Goal: Book appointment/travel/reservation

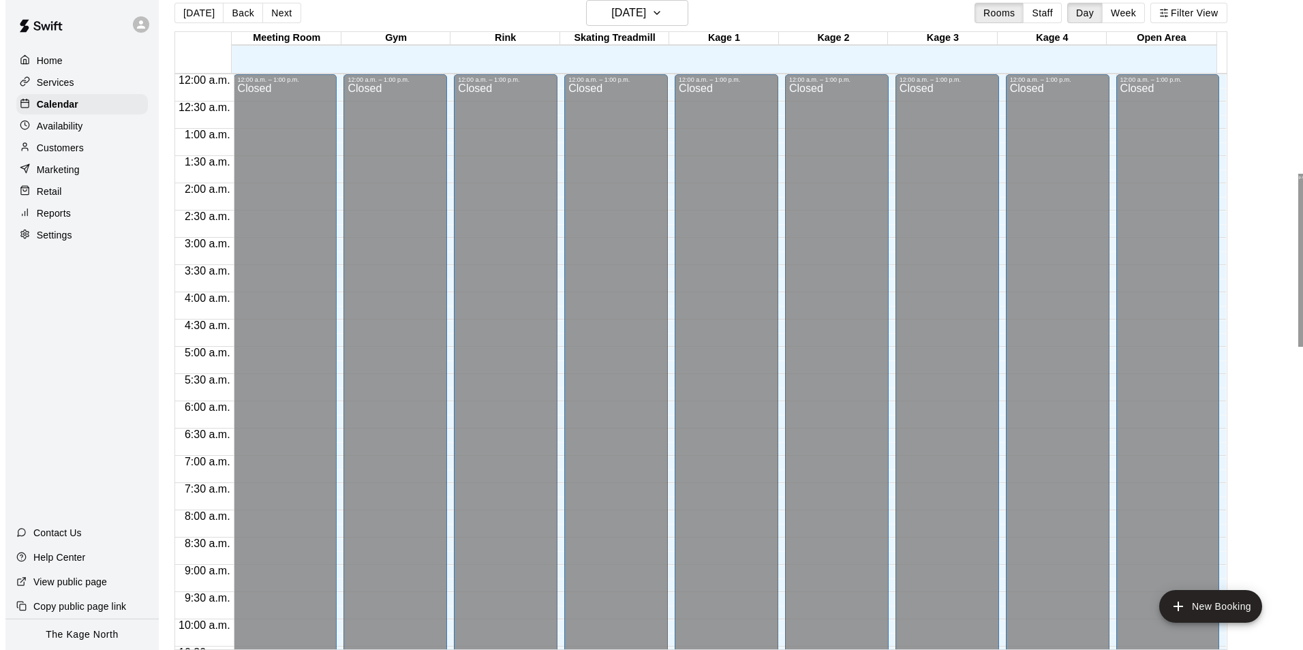
scroll to position [735, 0]
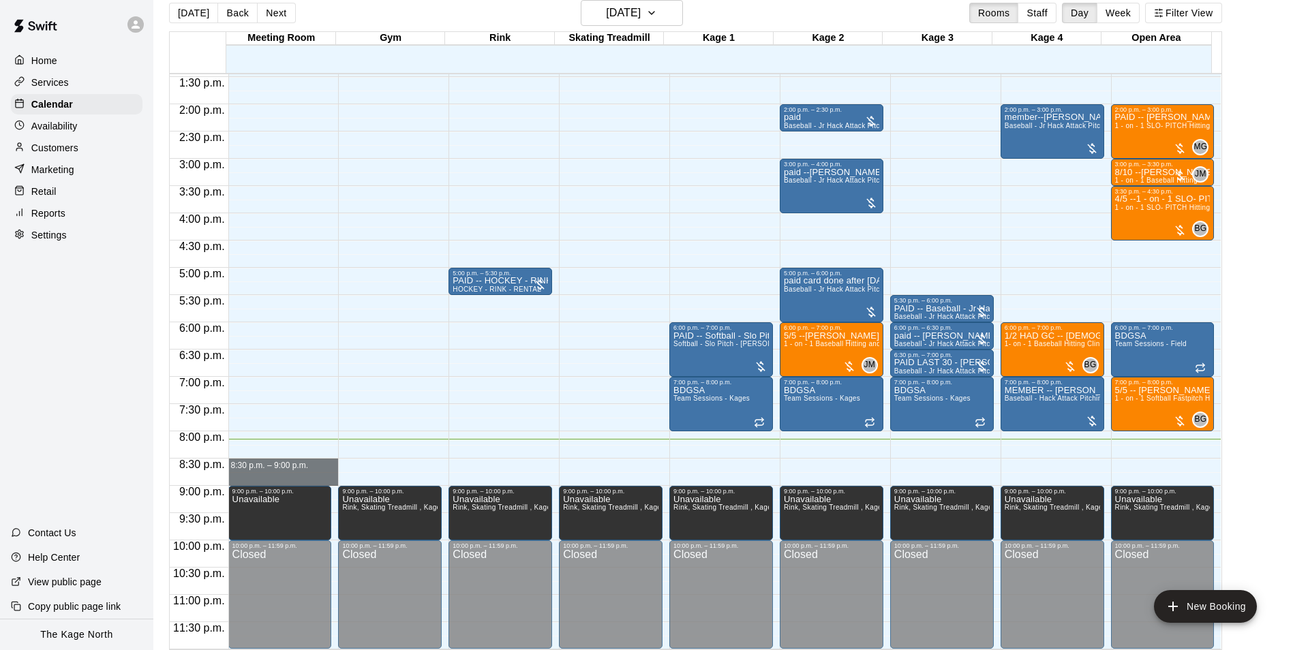
drag, startPoint x: 239, startPoint y: 464, endPoint x: 239, endPoint y: 474, distance: 10.2
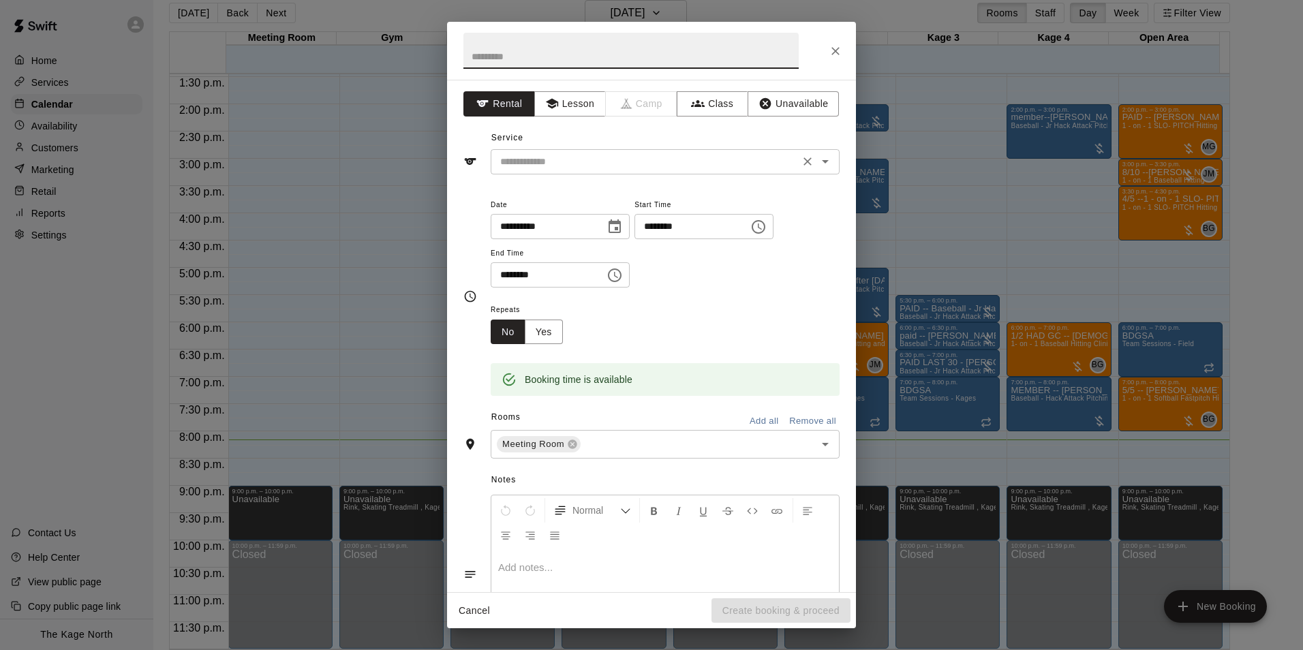
click at [608, 157] on input "text" at bounding box center [645, 161] width 301 height 17
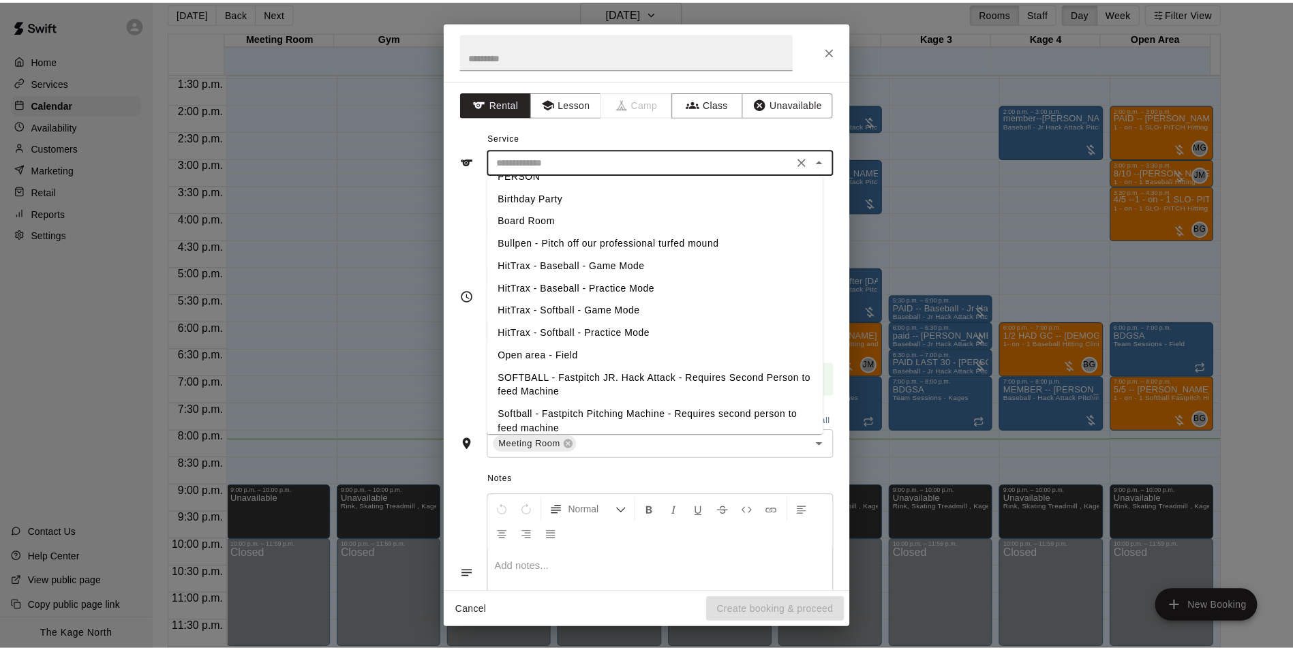
scroll to position [136, 0]
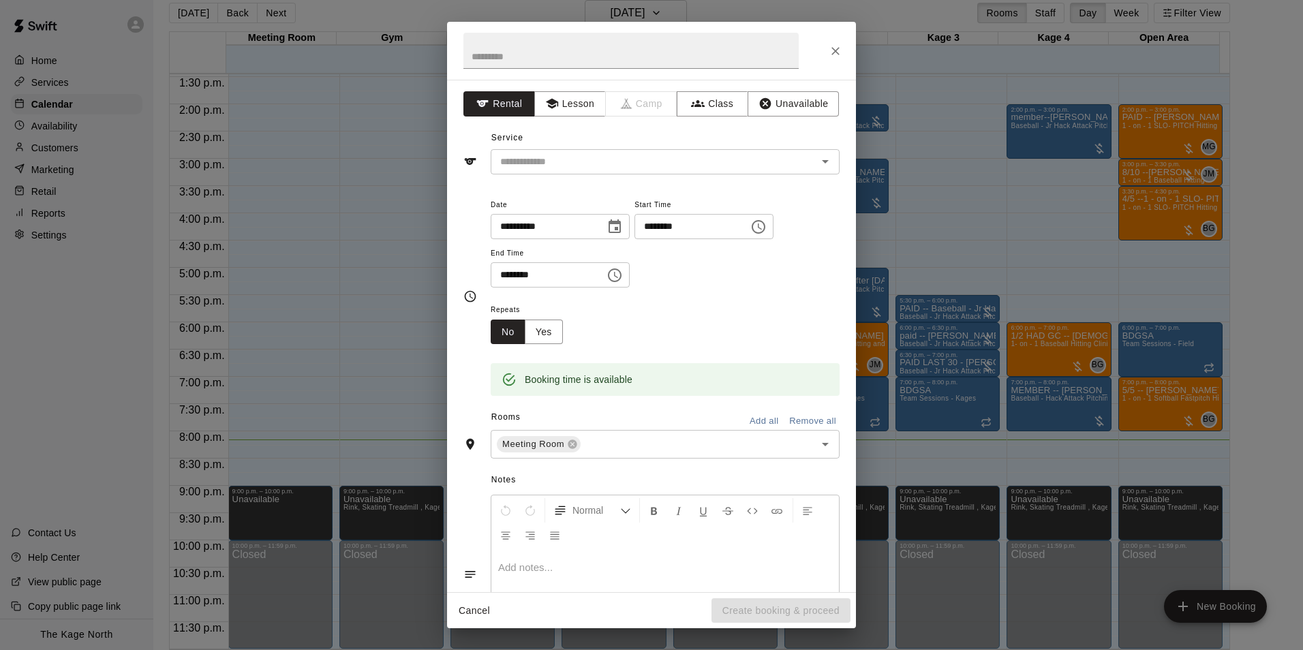
click at [470, 354] on div "**********" at bounding box center [652, 296] width 376 height 200
click at [783, 108] on button "Unavailable" at bounding box center [793, 103] width 91 height 25
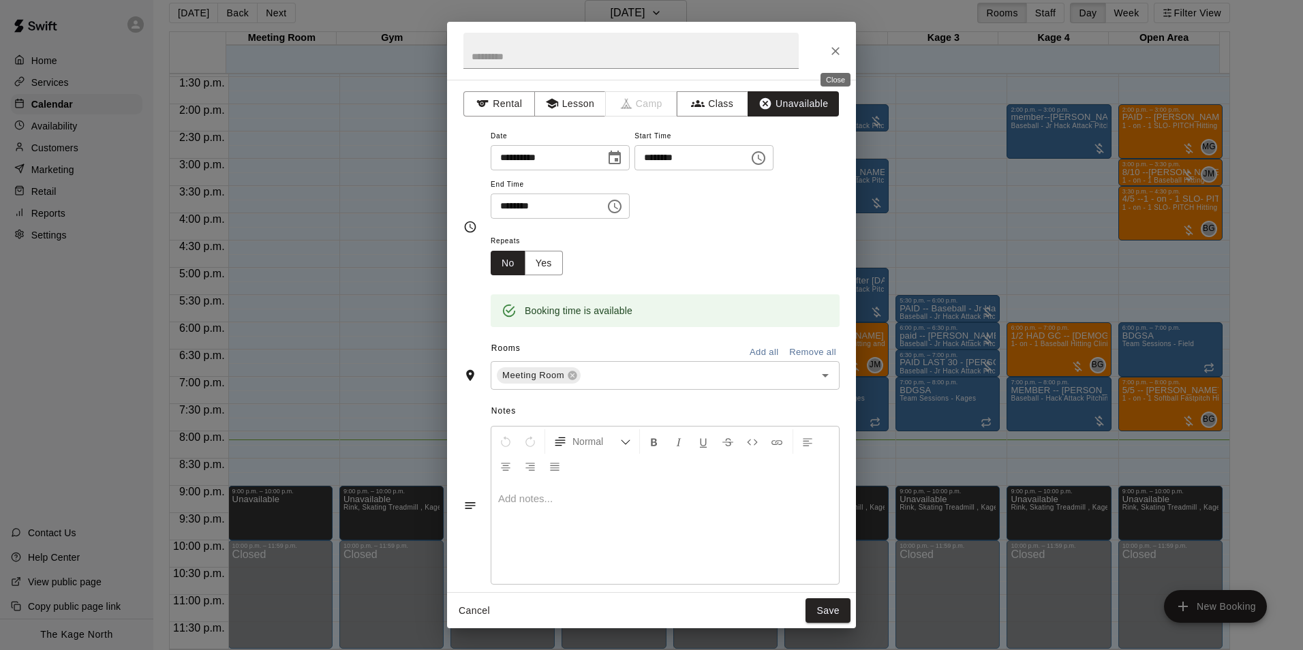
click at [840, 50] on icon "Close" at bounding box center [836, 51] width 14 height 14
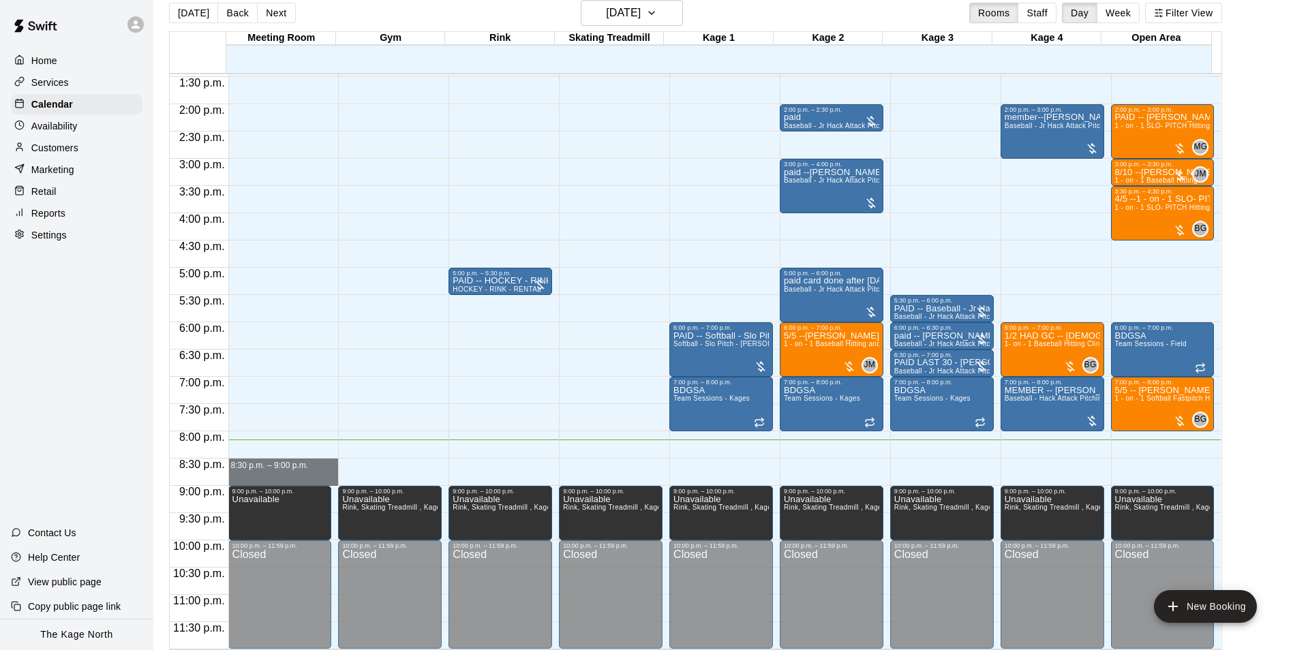
drag, startPoint x: 263, startPoint y: 461, endPoint x: 264, endPoint y: 473, distance: 12.3
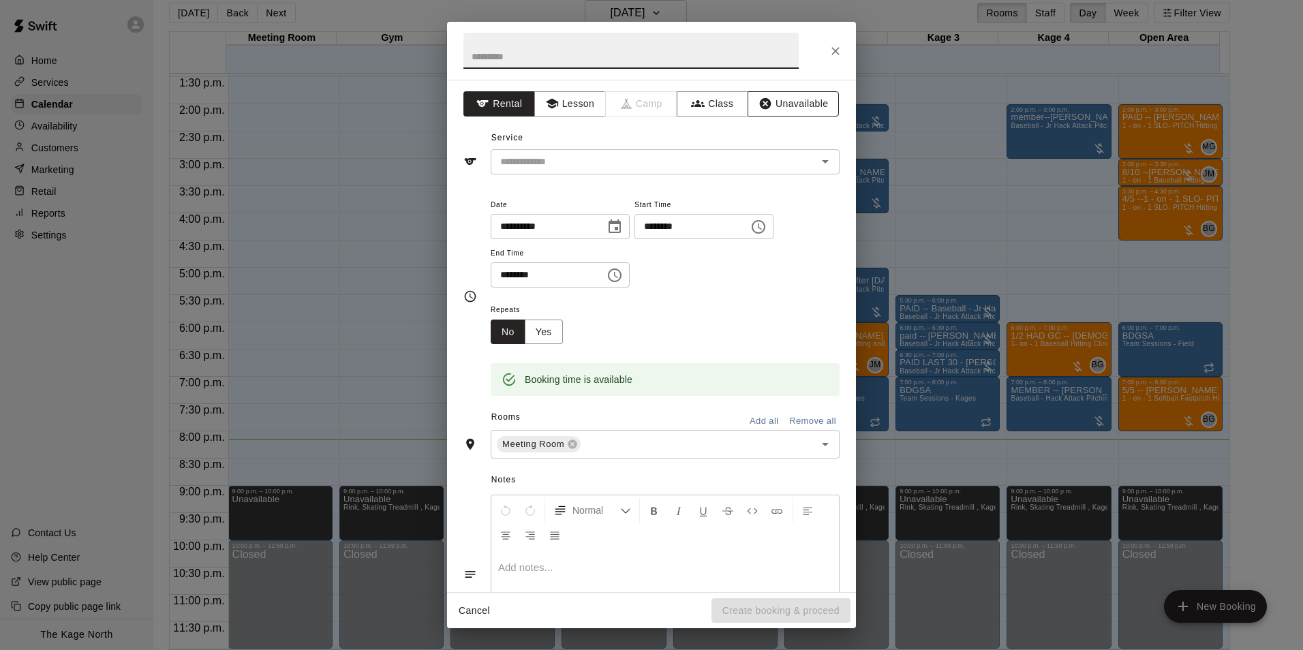
click at [798, 106] on button "Unavailable" at bounding box center [793, 103] width 91 height 25
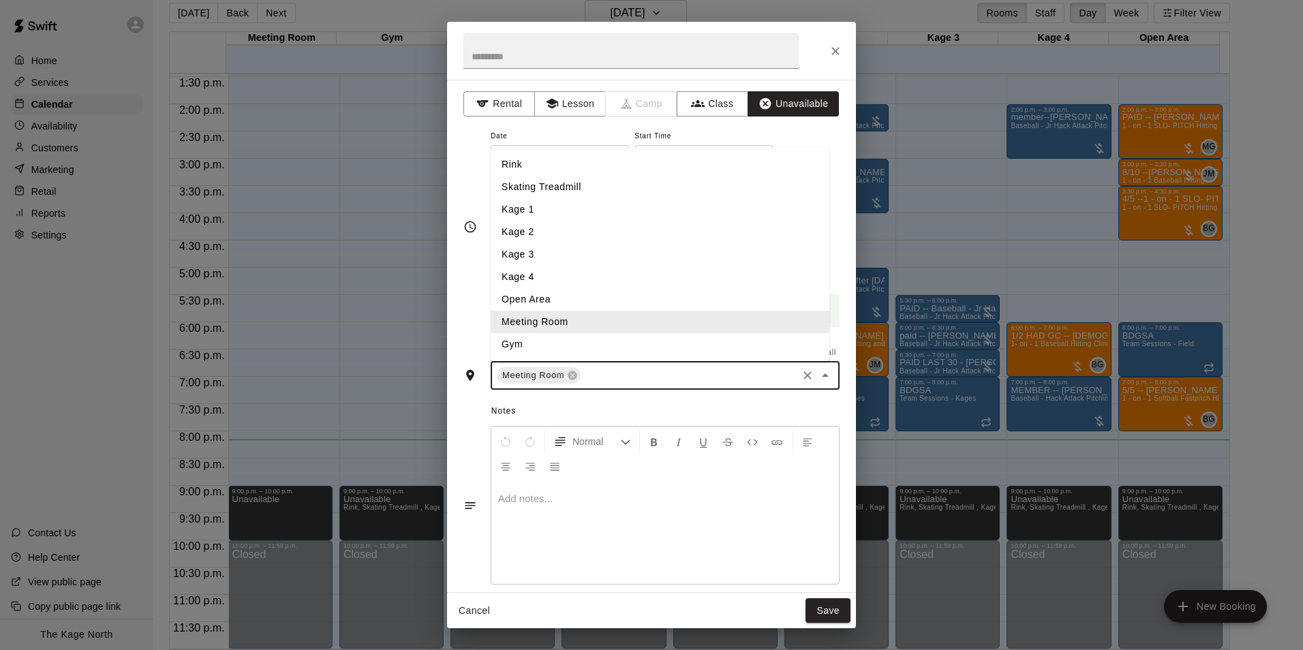
click at [611, 381] on input "text" at bounding box center [689, 375] width 213 height 17
click at [581, 170] on li "Rink" at bounding box center [660, 164] width 339 height 22
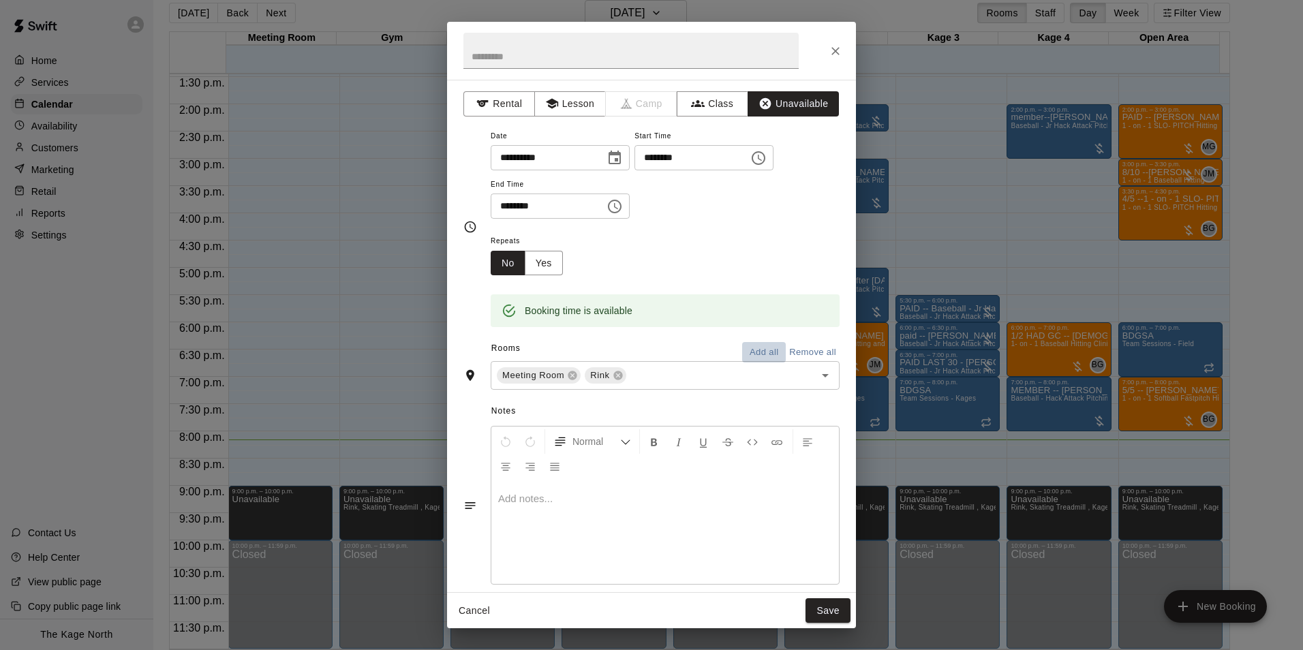
click at [761, 350] on button "Add all" at bounding box center [764, 352] width 44 height 21
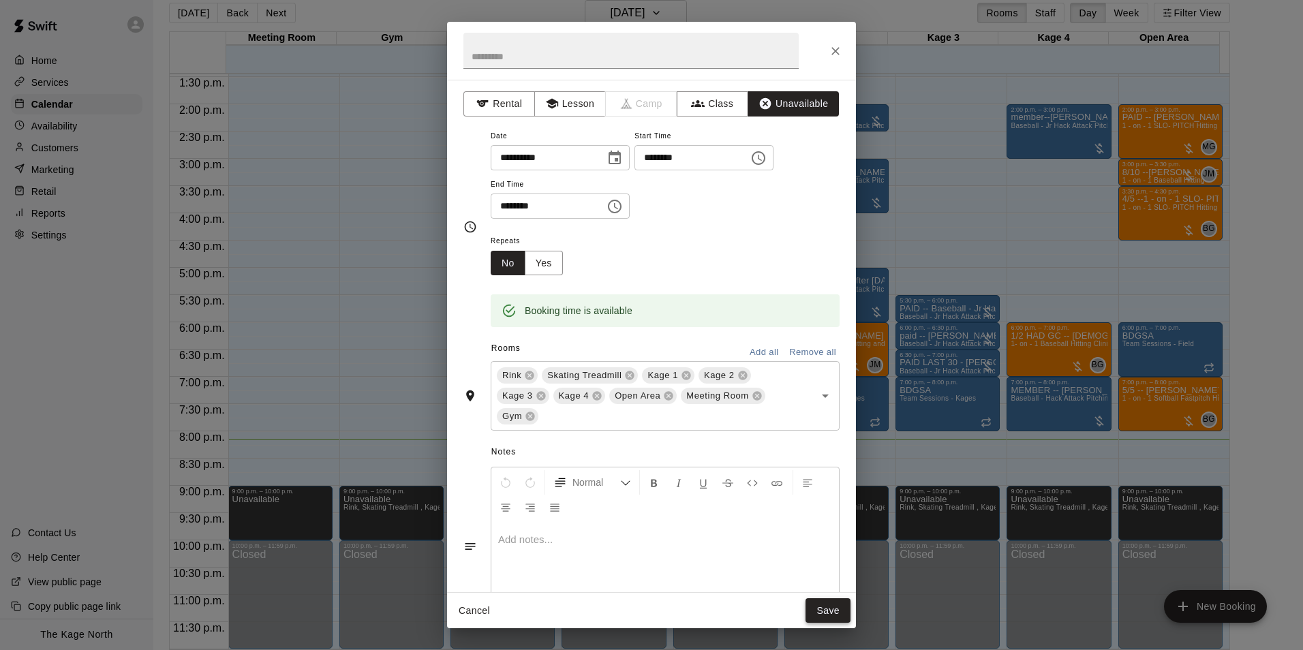
click at [823, 609] on button "Save" at bounding box center [828, 610] width 45 height 25
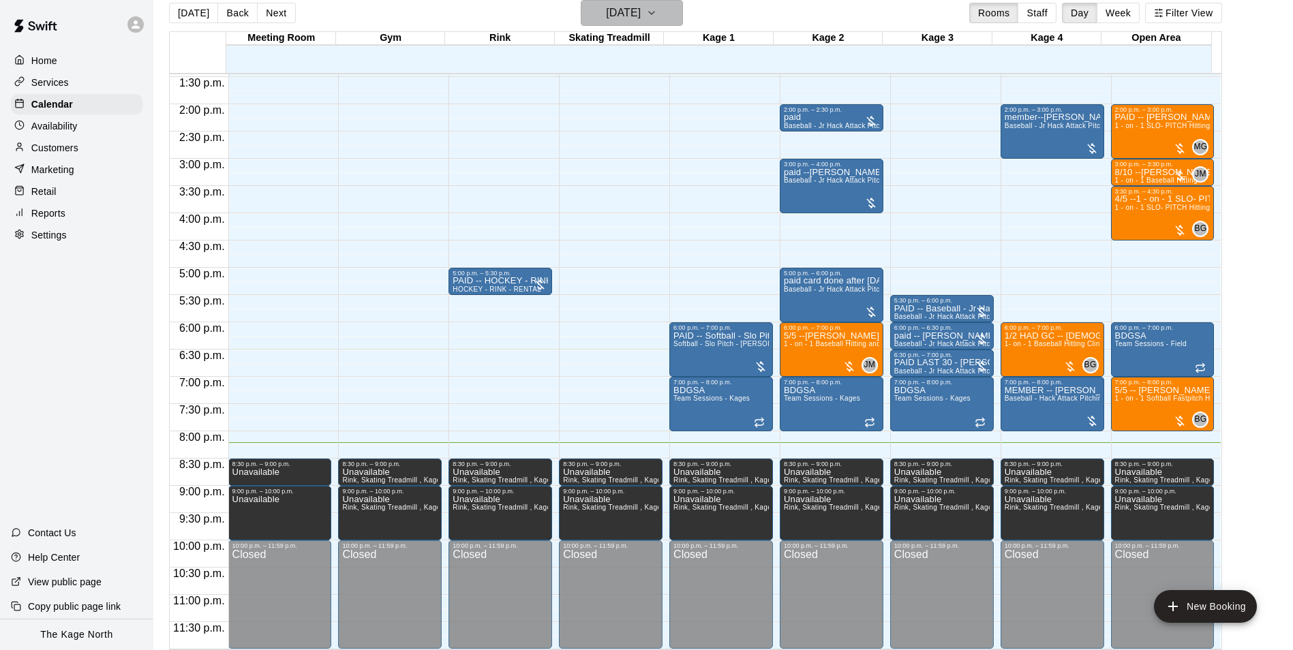
click at [657, 9] on icon "button" at bounding box center [651, 13] width 11 height 16
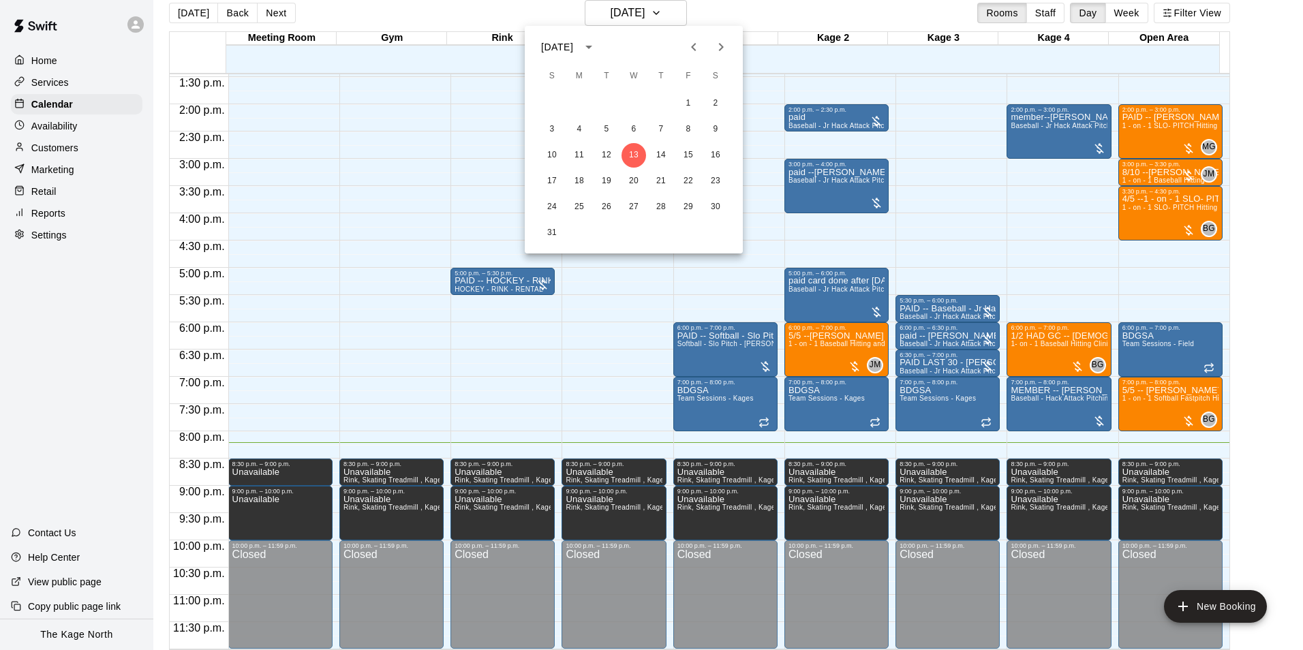
click at [715, 54] on icon "Next month" at bounding box center [721, 47] width 16 height 16
click at [689, 134] on button "12" at bounding box center [688, 129] width 25 height 25
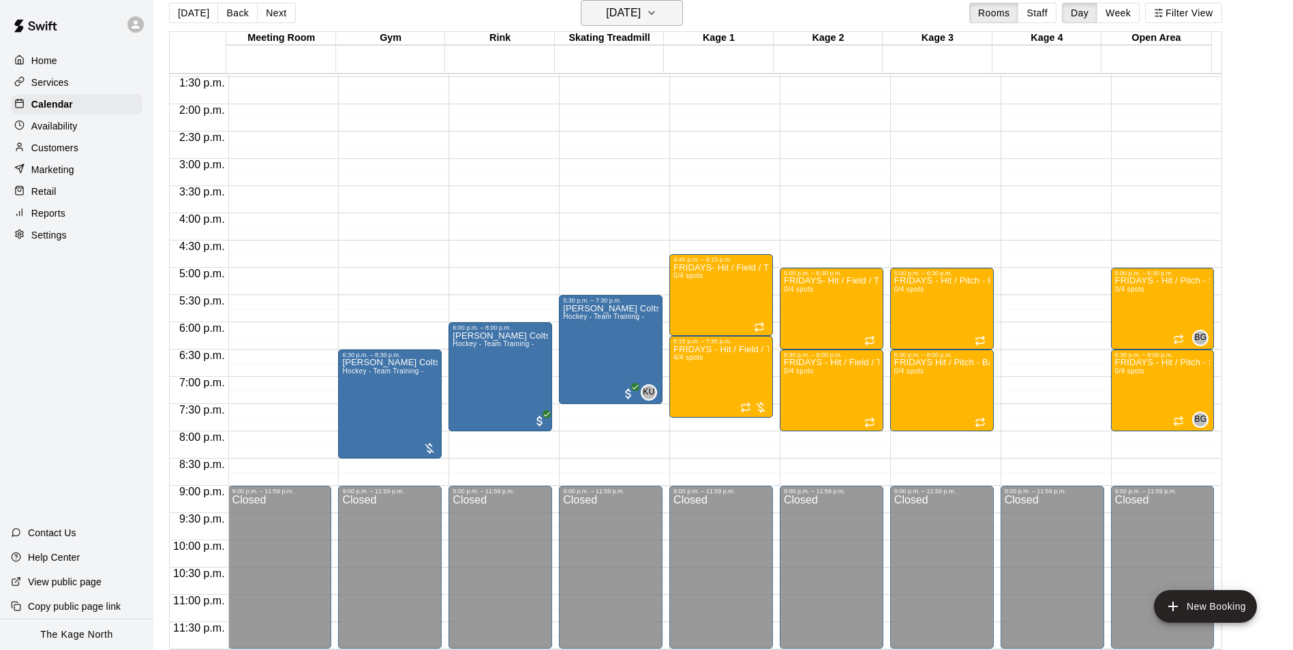
click at [654, 14] on icon "button" at bounding box center [651, 13] width 5 height 3
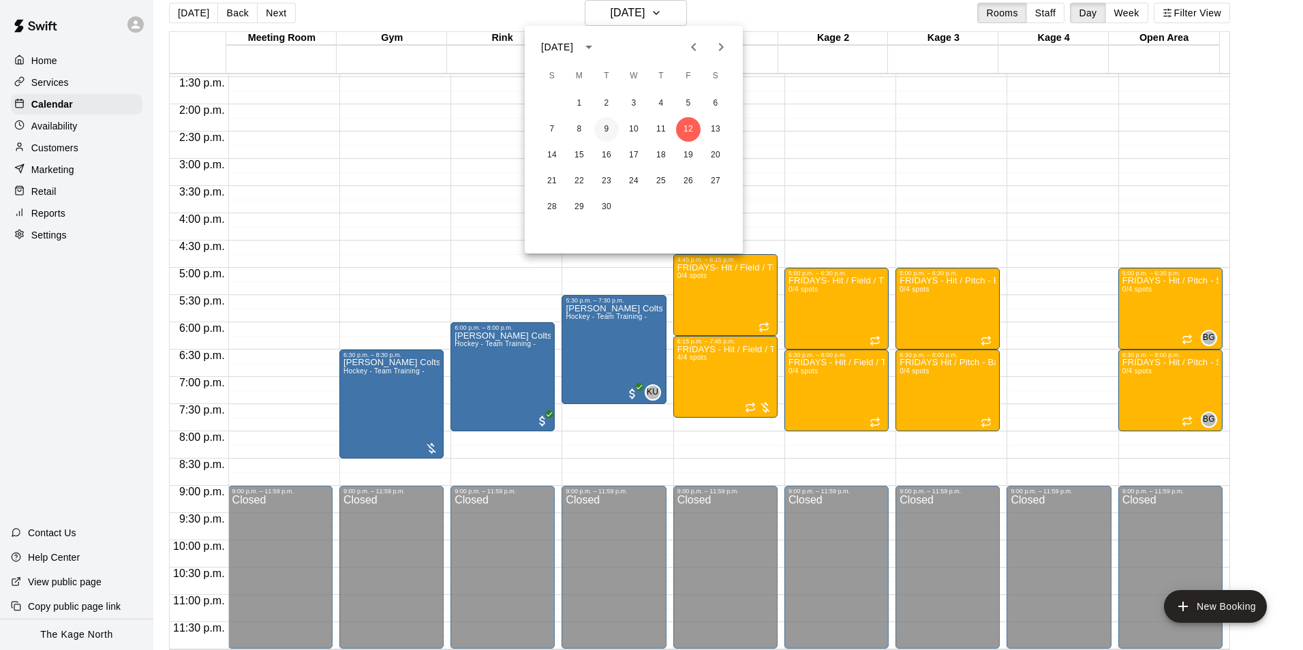
click at [607, 127] on button "9" at bounding box center [606, 129] width 25 height 25
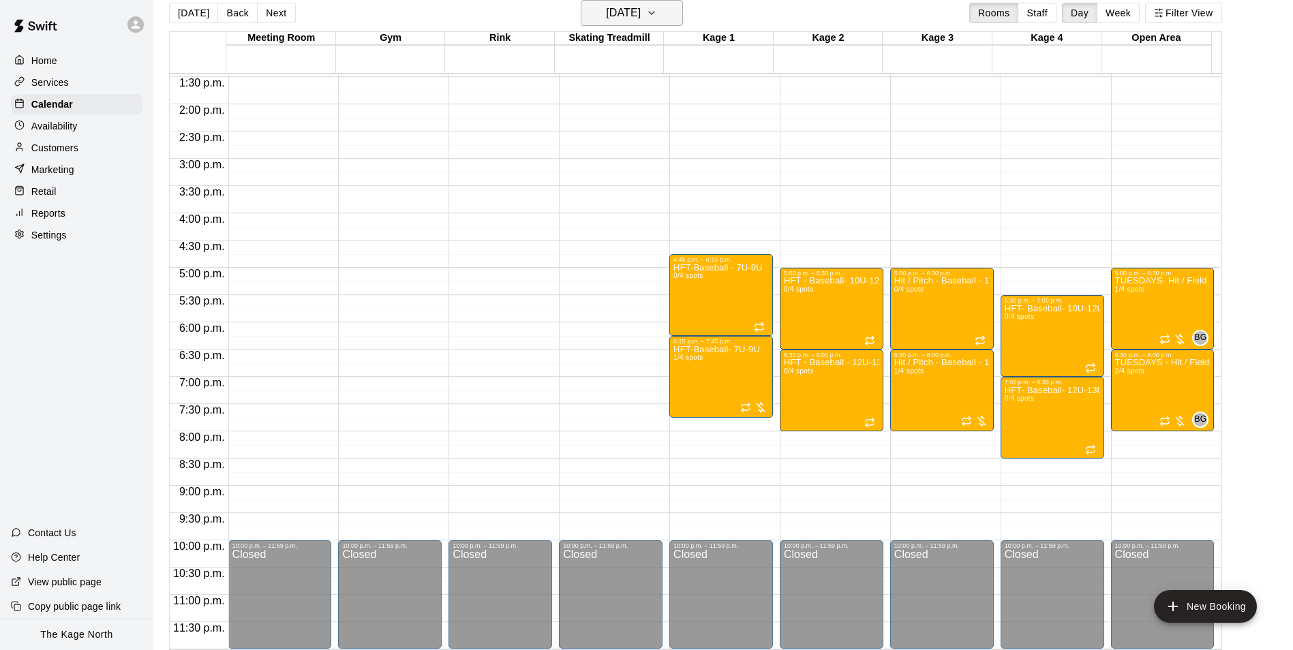
click at [641, 10] on h6 "[DATE]" at bounding box center [623, 12] width 35 height 19
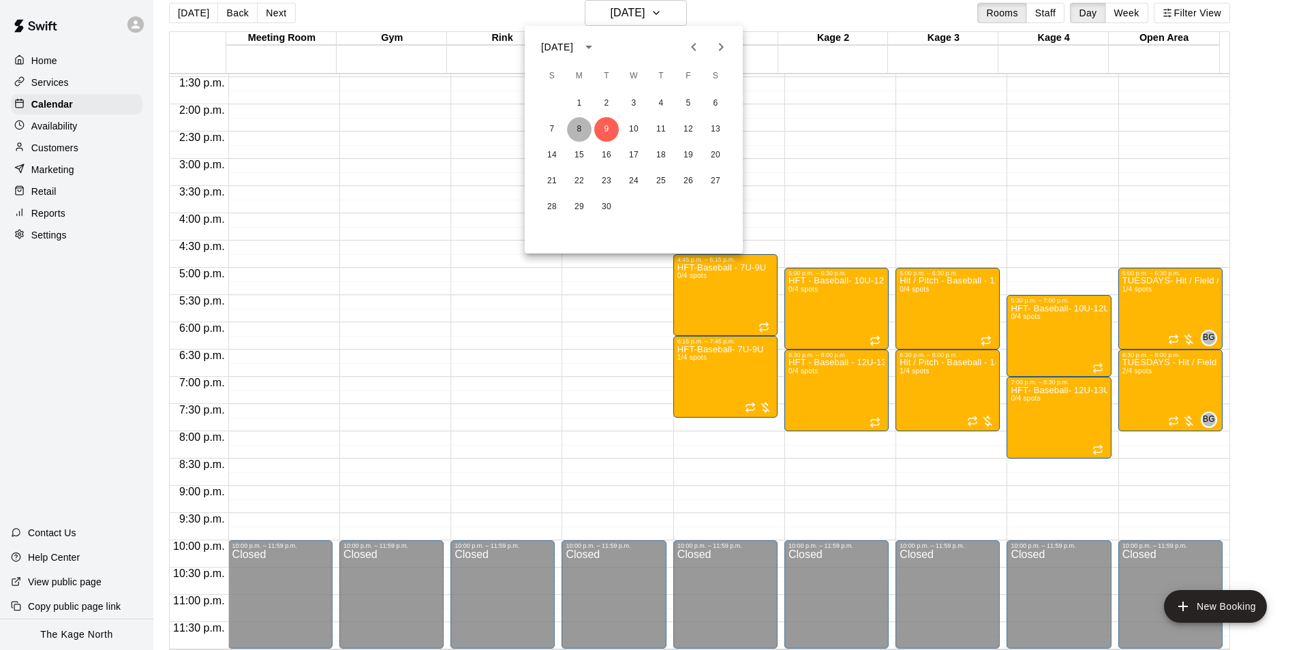
click at [586, 125] on button "8" at bounding box center [579, 129] width 25 height 25
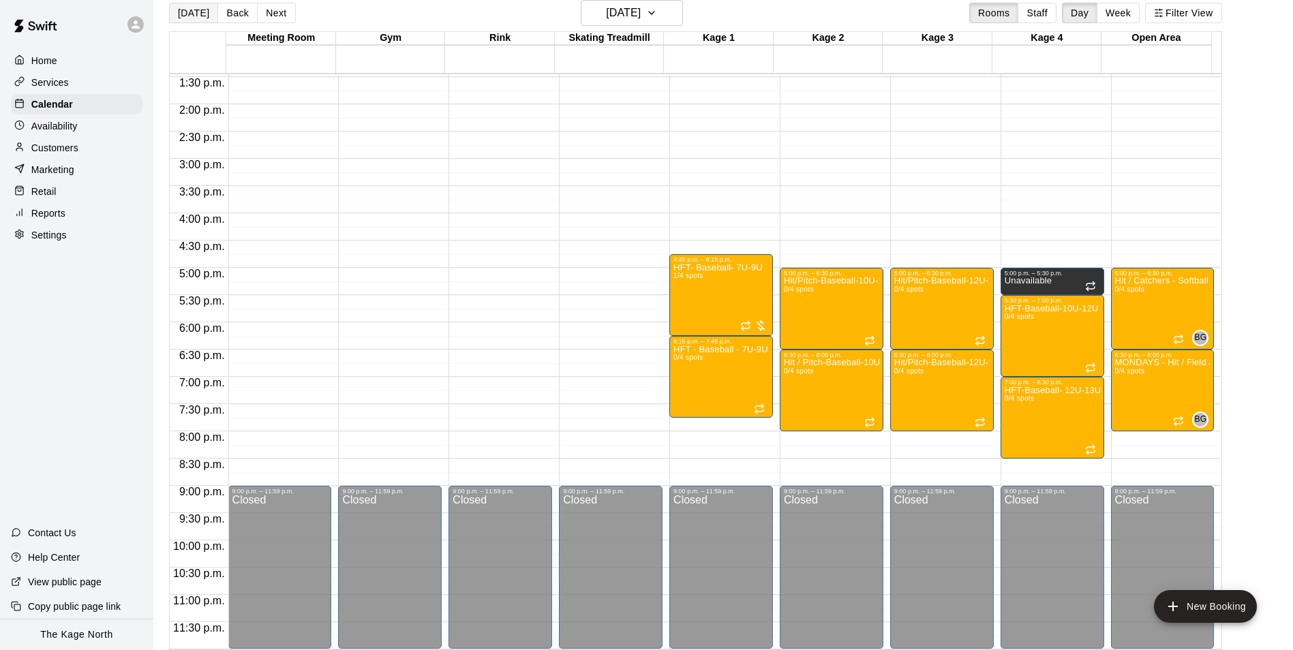
click at [190, 15] on button "[DATE]" at bounding box center [193, 13] width 49 height 20
